Goal: Task Accomplishment & Management: Manage account settings

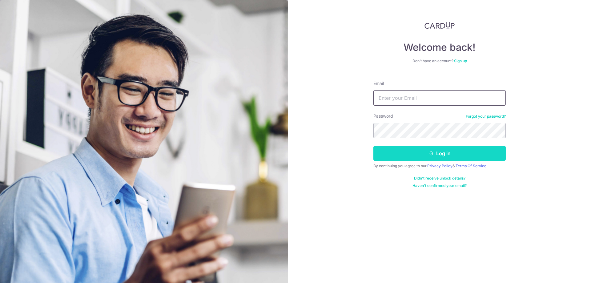
type input "bbqtown1212@gmail.com"
click at [425, 158] on button "Log in" at bounding box center [440, 153] width 132 height 15
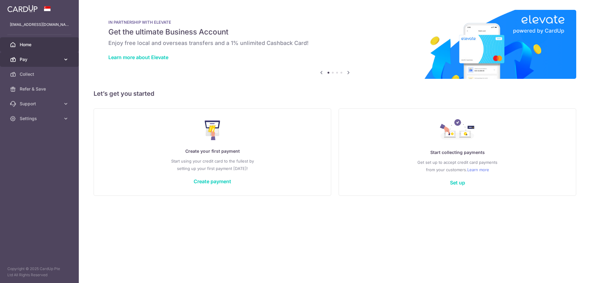
click at [50, 54] on link "Pay" at bounding box center [39, 59] width 79 height 15
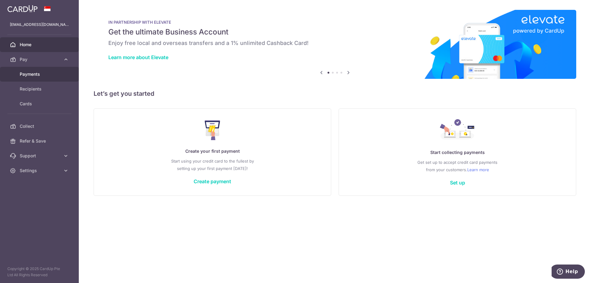
click at [38, 75] on span "Payments" at bounding box center [40, 74] width 41 height 6
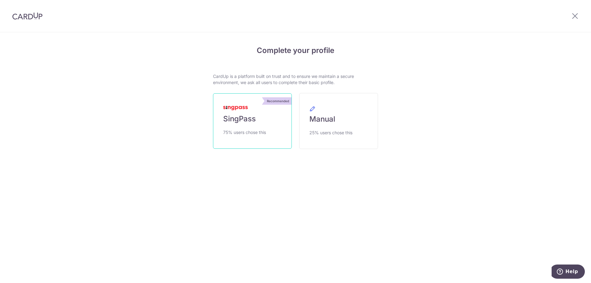
click at [258, 121] on link "Recommended SingPass 75% users chose this" at bounding box center [252, 120] width 79 height 55
click at [332, 126] on link "Manual 25% users chose this" at bounding box center [338, 121] width 79 height 56
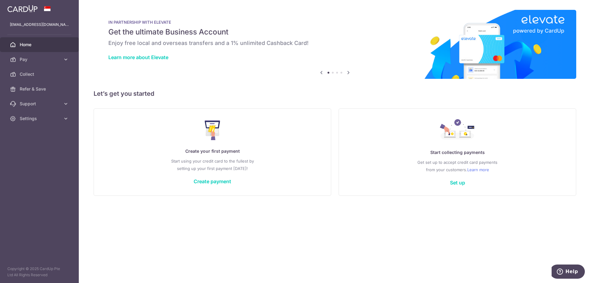
click at [46, 6] on span at bounding box center [47, 8] width 7 height 5
click at [38, 118] on span "Settings" at bounding box center [40, 119] width 41 height 6
click at [38, 128] on link "Account" at bounding box center [39, 133] width 79 height 15
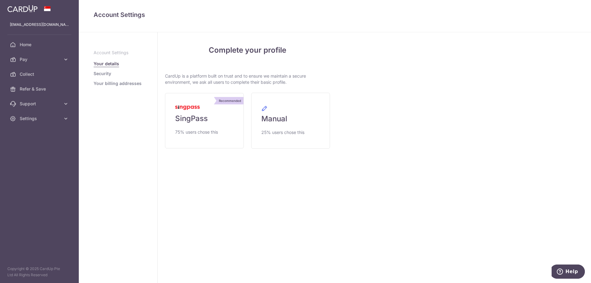
click at [103, 73] on link "Security" at bounding box center [103, 74] width 18 height 6
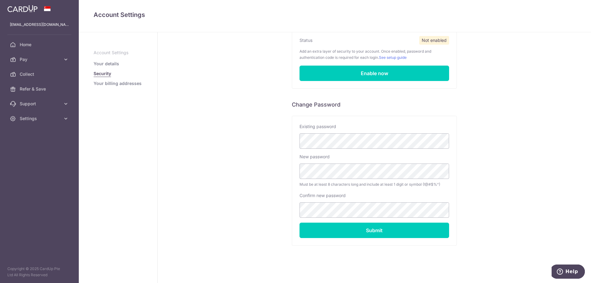
scroll to position [65, 0]
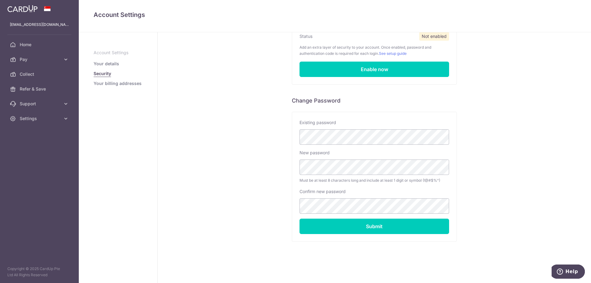
click at [121, 83] on link "Your billing addresses" at bounding box center [118, 83] width 48 height 6
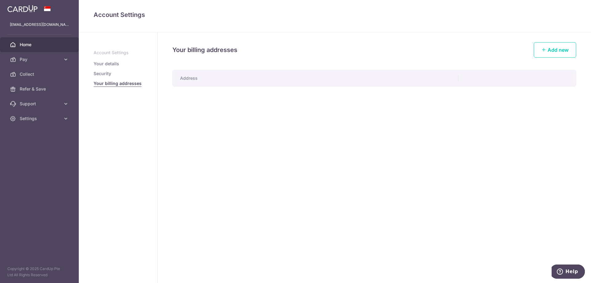
click at [35, 41] on link "Home" at bounding box center [39, 44] width 79 height 15
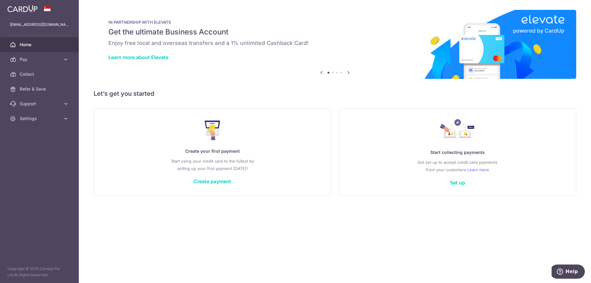
click at [214, 177] on div "Create your first payment Start using your credit card to the fullest by settin…" at bounding box center [212, 152] width 222 height 73
click at [215, 180] on link "Create payment" at bounding box center [213, 181] width 38 height 6
click at [462, 185] on link "Set up" at bounding box center [457, 183] width 15 height 6
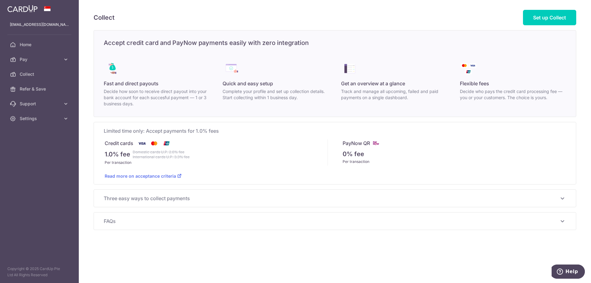
click at [454, 199] on span "Three easy ways to collect payments" at bounding box center [331, 198] width 455 height 7
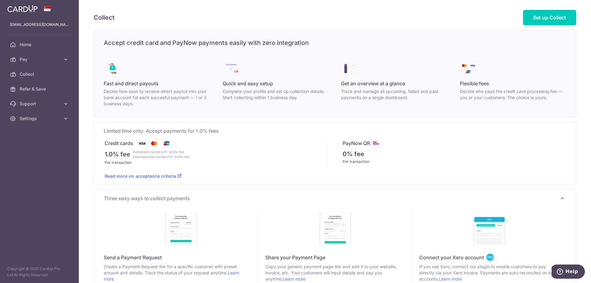
click at [454, 199] on span "Three easy ways to collect payments" at bounding box center [331, 198] width 455 height 7
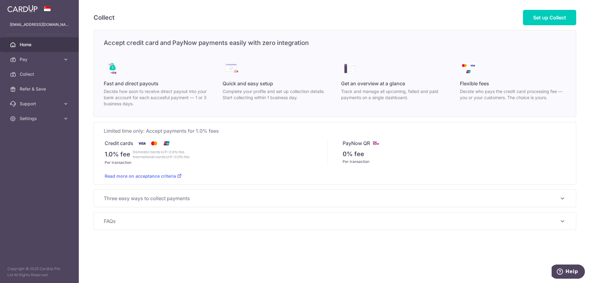
click at [30, 47] on span "Home" at bounding box center [40, 45] width 41 height 6
